Goal: Complete application form

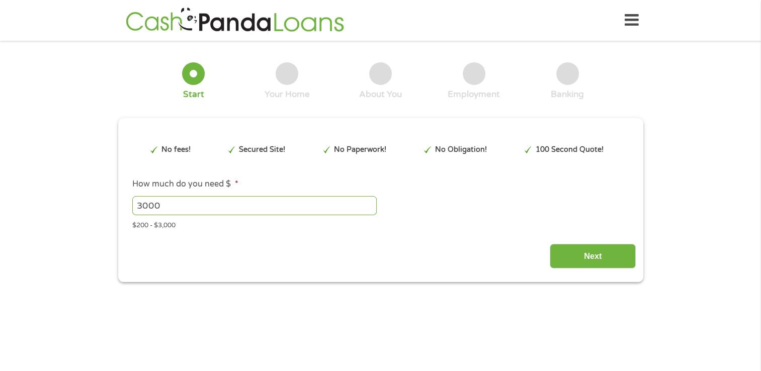
type input "CjwKCAjw2vTFBhAuEiwAFaScwmT11AM72mIy6YzIIVY512RDzxPl-UEE9z40aAmimfOVdQC9HnK9Lxo…"
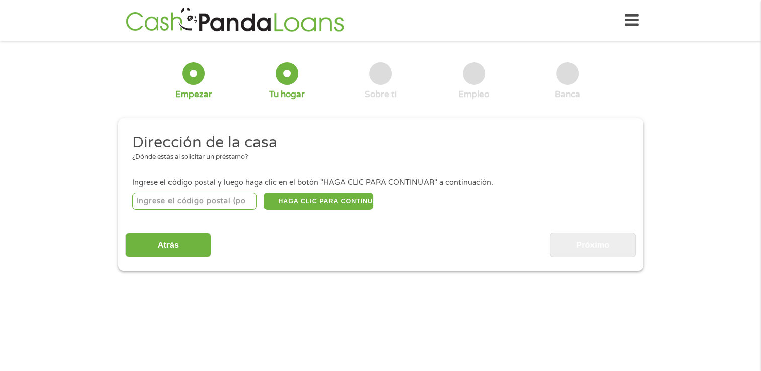
click at [218, 201] on input "number" at bounding box center [194, 201] width 124 height 17
type input "78229"
select select "[US_STATE]"
click at [334, 197] on button "HAGA CLIC PARA CONTINUAR" at bounding box center [319, 201] width 110 height 17
type input "78229"
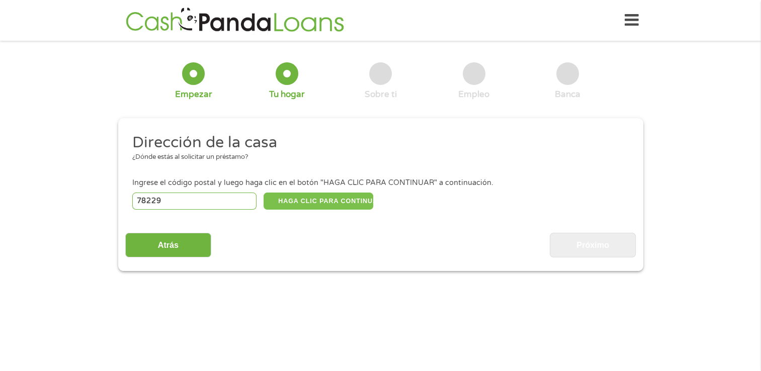
type input "San Antonio"
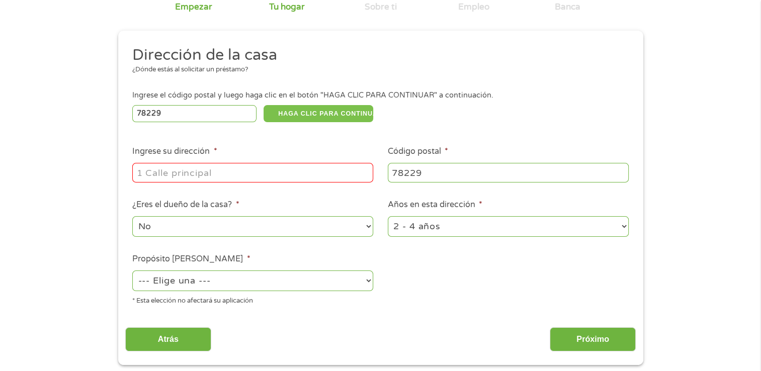
scroll to position [101, 0]
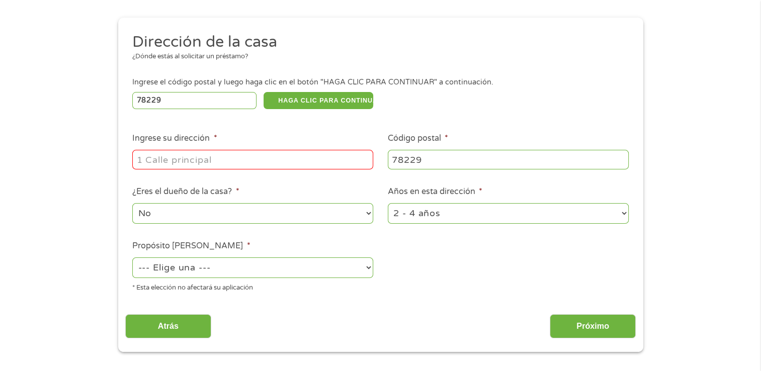
click at [276, 162] on input "Ingrese su dirección *" at bounding box center [252, 159] width 241 height 19
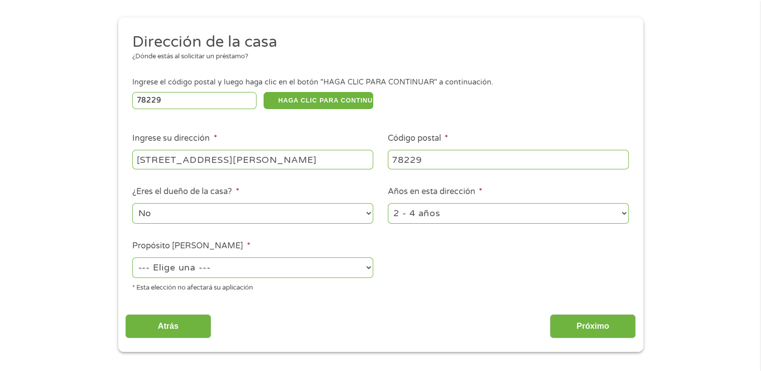
type input "[STREET_ADDRESS][PERSON_NAME]"
click at [363, 215] on select "No Sí" at bounding box center [252, 213] width 241 height 21
click at [610, 214] on select "1 año o menos 1 - 2 años 2 - 4 años Más de 4 años" at bounding box center [508, 213] width 241 height 21
click at [621, 185] on ul "Dirección de la casa ¿Dónde estás al solicitar un préstamo? Ingrese el código p…" at bounding box center [380, 166] width 510 height 269
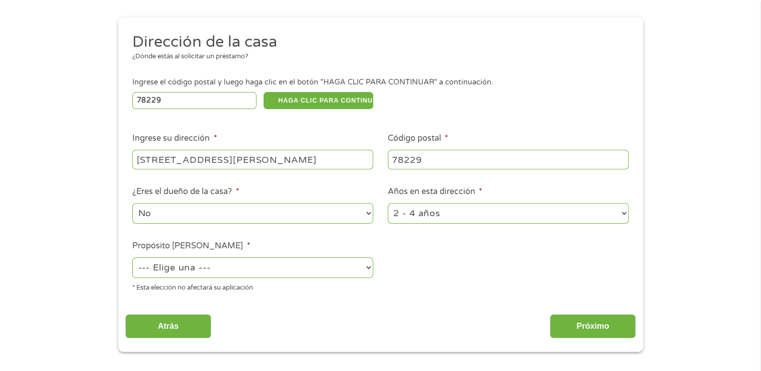
click at [230, 271] on select "--- Elige una --- Pagar facturas Consolidación de deudas Mejoras para el hogar …" at bounding box center [252, 267] width 241 height 21
select select "debtconsolidation"
click at [132, 258] on select "--- Elige una --- Pagar facturas Consolidación de deudas Mejoras para el hogar …" at bounding box center [252, 267] width 241 height 21
click at [589, 325] on input "Próximo" at bounding box center [593, 326] width 86 height 25
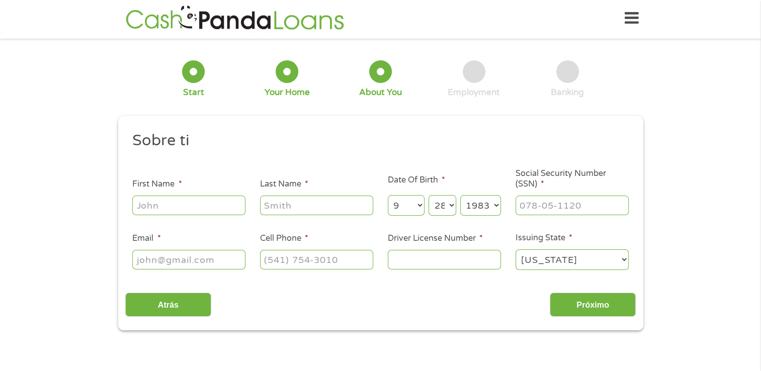
scroll to position [0, 0]
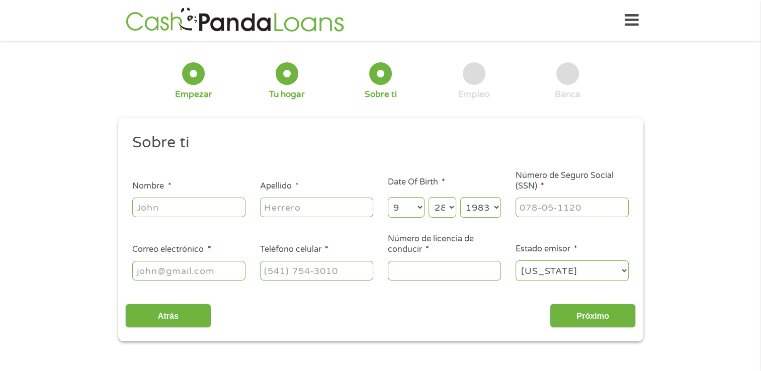
click at [181, 205] on input "Nombre *" at bounding box center [188, 207] width 113 height 19
type input "YADRIAN"
type input "[PERSON_NAME] [PERSON_NAME]"
type input "[EMAIL_ADDRESS][PERSON_NAME][DOMAIN_NAME]"
type input "7868906054"
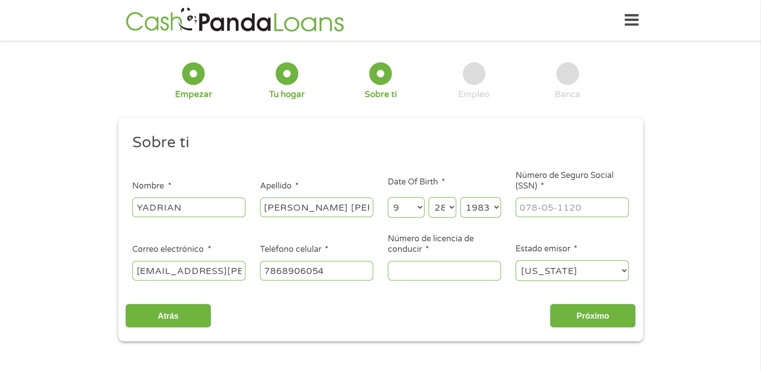
select select "[US_STATE]"
type input "[PHONE_NUMBER]"
click at [545, 207] on input "___-__-____" at bounding box center [571, 207] width 113 height 19
type input "083-25-9690"
click at [601, 264] on select "[US_STATE] [US_STATE] [US_STATE] [US_STATE] [US_STATE] [US_STATE] [US_STATE] [U…" at bounding box center [571, 271] width 113 height 21
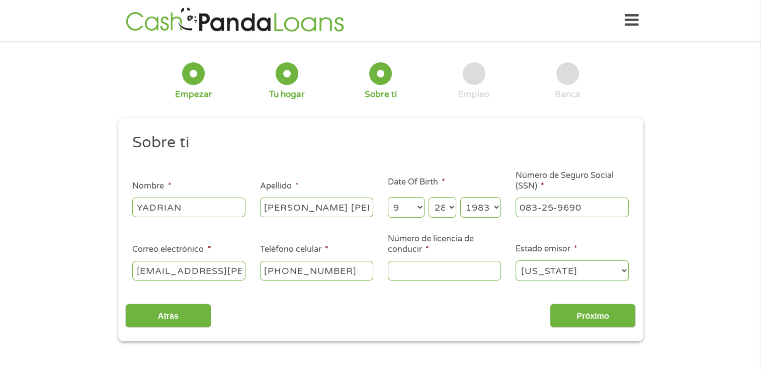
select select "[US_STATE]"
click at [515, 261] on select "[US_STATE] [US_STATE] [US_STATE] [US_STATE] [US_STATE] [US_STATE] [US_STATE] [U…" at bounding box center [571, 271] width 113 height 21
click at [448, 267] on input "Número de licencia de conducir *" at bounding box center [444, 270] width 113 height 19
type input "51710667"
click at [567, 319] on input "Próximo" at bounding box center [593, 316] width 86 height 25
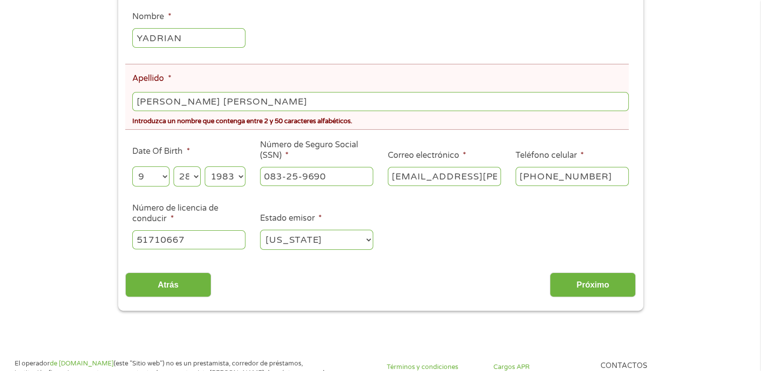
scroll to position [201, 0]
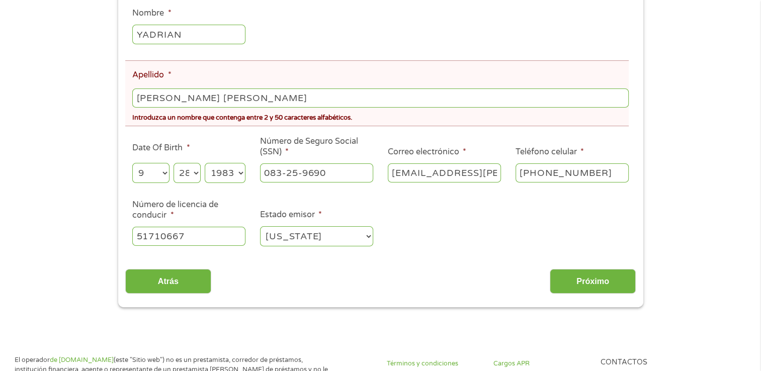
drag, startPoint x: 171, startPoint y: 98, endPoint x: 192, endPoint y: 95, distance: 20.8
click at [171, 98] on input "[PERSON_NAME] [PERSON_NAME]" at bounding box center [380, 98] width 496 height 19
type input "ESPINCANEDO"
click at [401, 260] on div "Sobre ti Este campo está oculto al ver el formulario Título * --- Elige una ---…" at bounding box center [380, 131] width 510 height 324
click at [581, 277] on input "Próximo" at bounding box center [593, 281] width 86 height 25
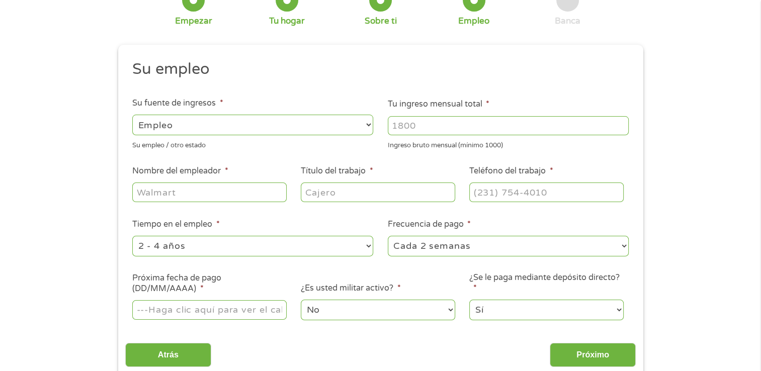
scroll to position [151, 0]
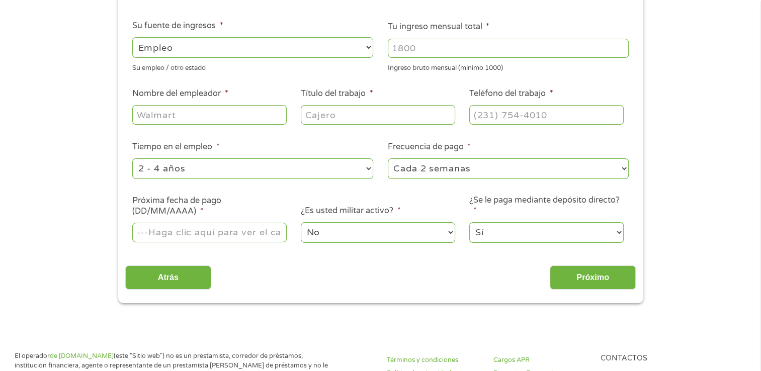
click at [352, 43] on select "--- Elige una --- Empleo Autónomo Beneficios" at bounding box center [252, 47] width 241 height 21
select select "selfEmployed"
click at [132, 37] on select "--- Elige una --- Empleo Autónomo Beneficios" at bounding box center [252, 47] width 241 height 21
click at [515, 48] on input "Tu ingreso mensual total *" at bounding box center [508, 48] width 241 height 19
type input "4500"
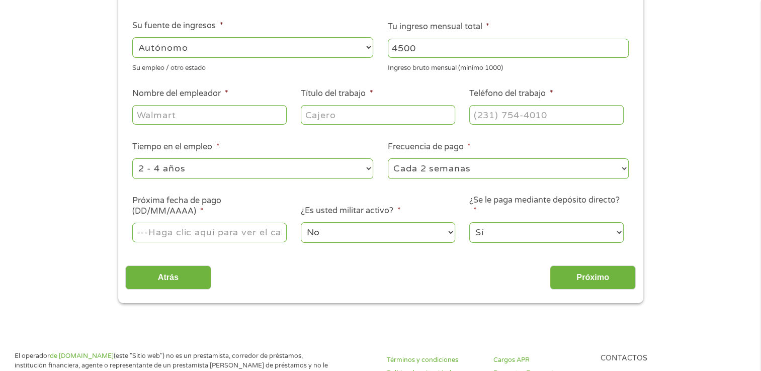
click at [248, 111] on input "Nombre del empleador *" at bounding box center [209, 114] width 154 height 19
click at [171, 115] on input "[PERSON_NAME]" at bounding box center [209, 114] width 154 height 19
drag, startPoint x: 180, startPoint y: 113, endPoint x: 106, endPoint y: 107, distance: 74.1
click at [106, 107] on div "1 Empezar 2 Tu hogar 3 Sobre ti 4 Empleo 5 Banca 6 This field is hidden when vi…" at bounding box center [380, 100] width 761 height 406
type input "[PERSON_NAME]"
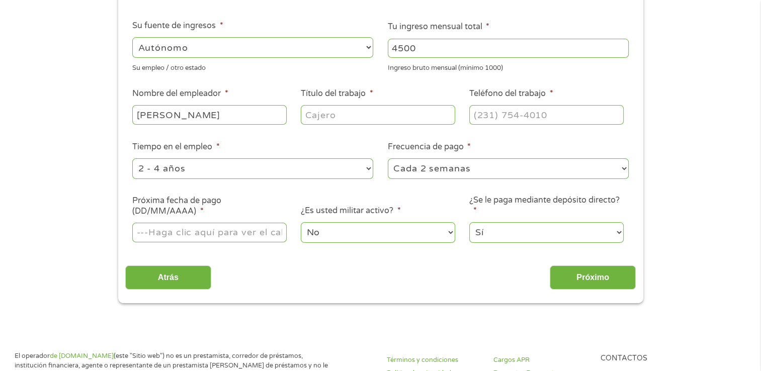
click at [396, 114] on input "Título del trabajo *" at bounding box center [378, 114] width 154 height 19
click at [372, 119] on input "Título del trabajo *" at bounding box center [378, 114] width 154 height 19
click at [364, 110] on input "Título del trabajo *" at bounding box center [378, 114] width 154 height 19
type input "DoorDash"
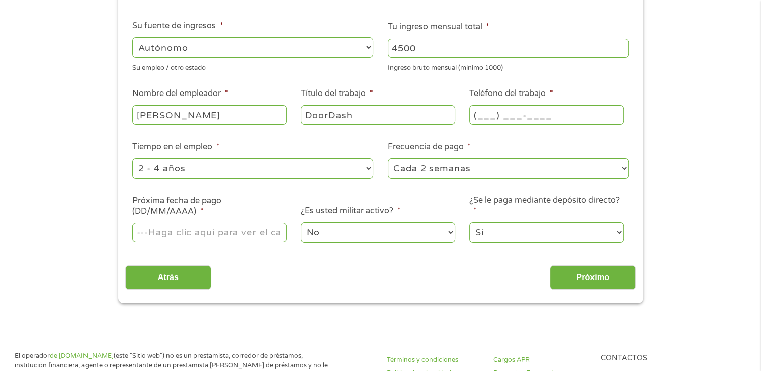
click at [545, 114] on input "(___) ___-____" at bounding box center [546, 114] width 154 height 19
click at [487, 118] on input "(___) ___-___8" at bounding box center [546, 114] width 154 height 19
click at [582, 115] on input "(___) ___-___8" at bounding box center [546, 114] width 154 height 19
type input "[PHONE_NUMBER]"
click at [599, 83] on ul "Su empleo Su fuente de ingresos * --- Elige una --- Empleo Autónomo Beneficios …" at bounding box center [380, 117] width 510 height 270
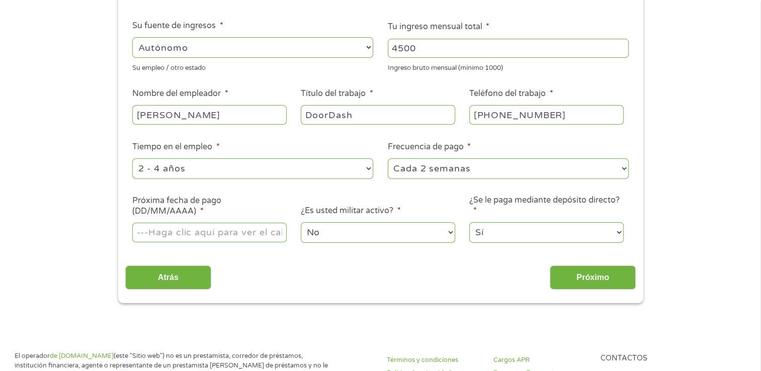
click at [264, 236] on input "Próxima fecha de pago (DD/MM/AAAA) *" at bounding box center [209, 232] width 154 height 19
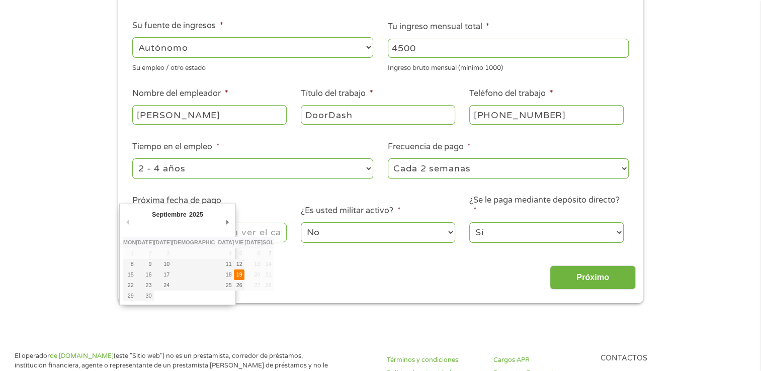
type input "[DATE]"
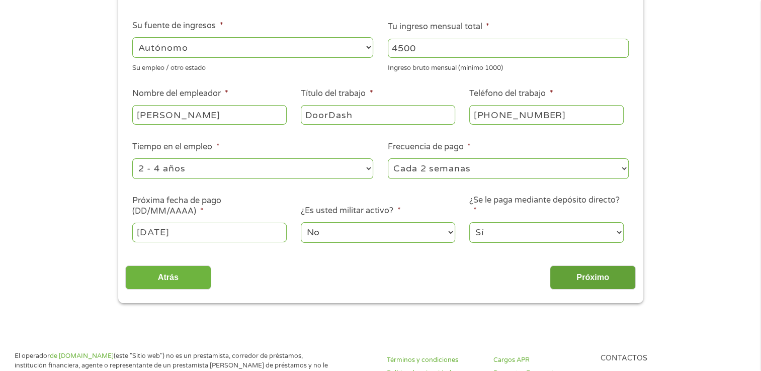
click at [606, 274] on input "Próximo" at bounding box center [593, 278] width 86 height 25
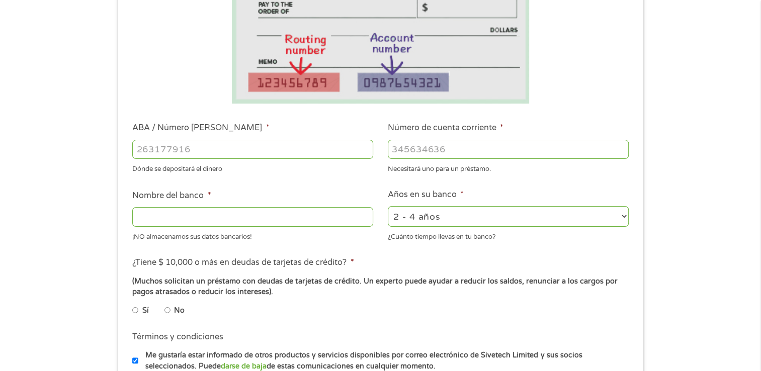
scroll to position [251, 0]
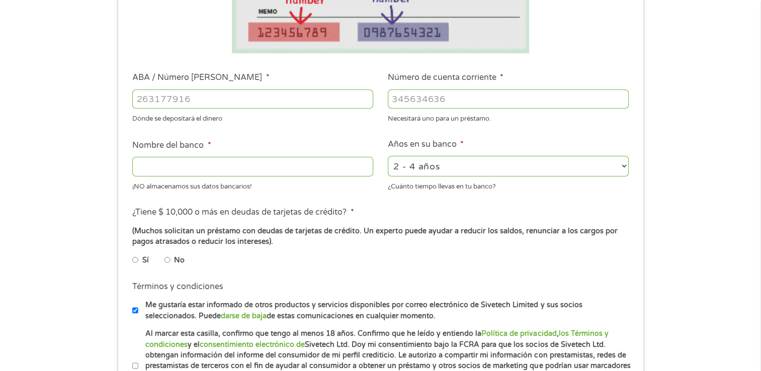
click at [170, 100] on input "ABA / Número [PERSON_NAME] *" at bounding box center [252, 99] width 241 height 19
type input "031176110"
type input "CAPITAL ONE NA"
type input "031176110"
click at [469, 97] on input "Número de cuenta corriente *" at bounding box center [508, 99] width 241 height 19
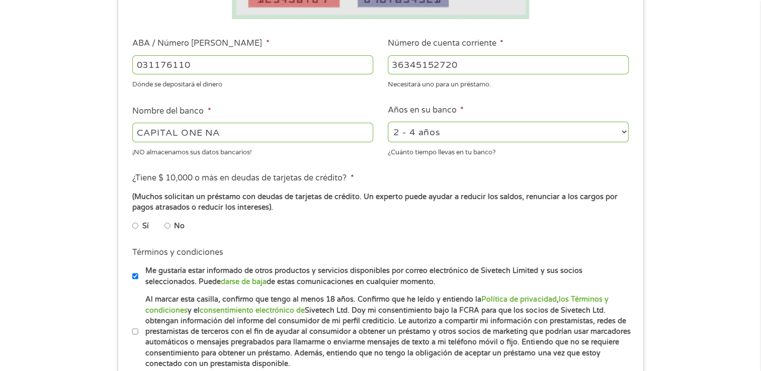
scroll to position [302, 0]
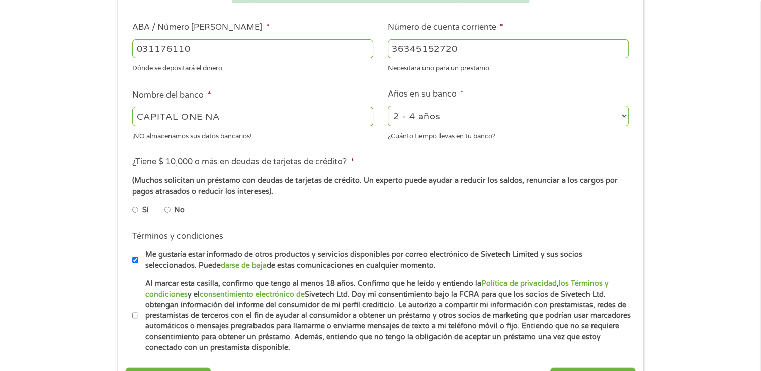
type input "36345152720"
click at [166, 211] on input "No" at bounding box center [167, 210] width 6 height 16
radio input "true"
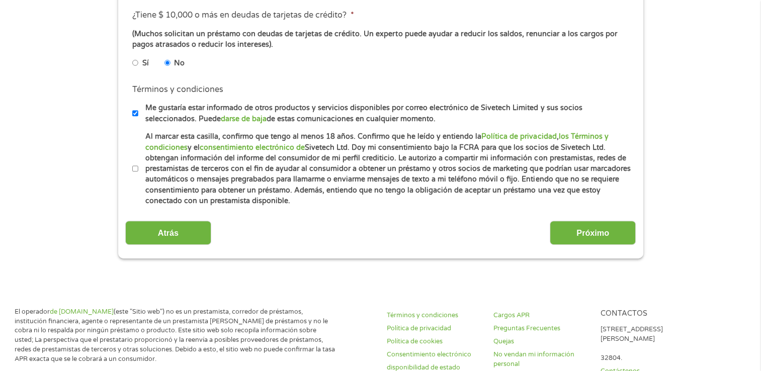
scroll to position [453, 0]
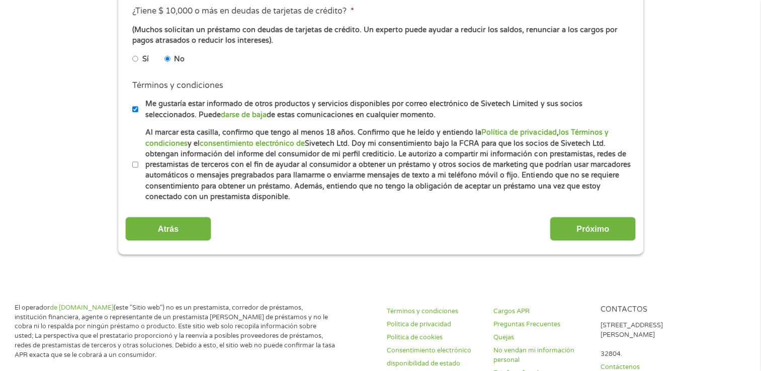
click at [134, 164] on input "Al marcar esta casilla, confirmo que tengo al menos 18 años. Confirmo que he le…" at bounding box center [135, 165] width 6 height 16
checkbox input "true"
click at [601, 226] on input "Próximo" at bounding box center [593, 229] width 86 height 25
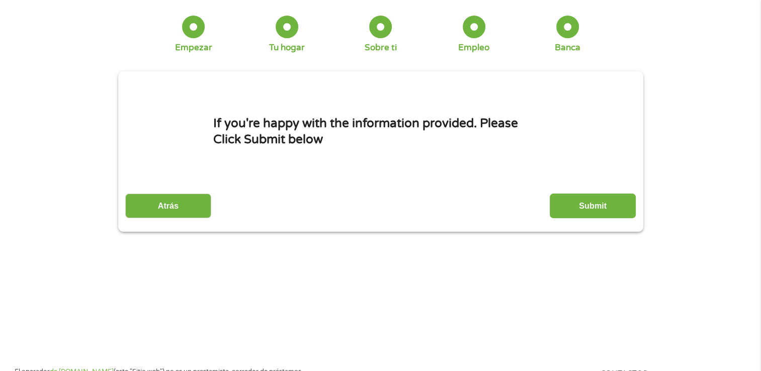
scroll to position [0, 0]
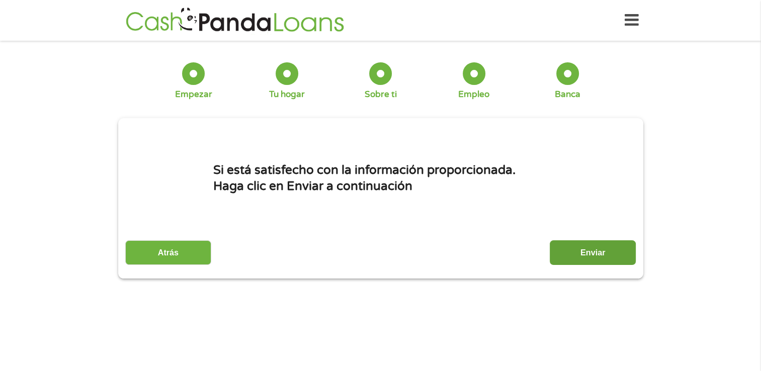
click at [610, 249] on input "Submit" at bounding box center [593, 252] width 86 height 25
